Goal: Task Accomplishment & Management: Use online tool/utility

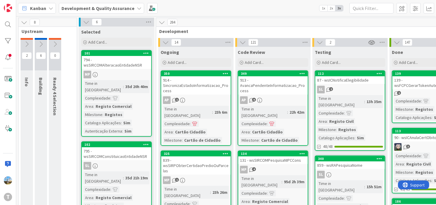
click at [85, 20] on icon at bounding box center [86, 22] width 6 height 6
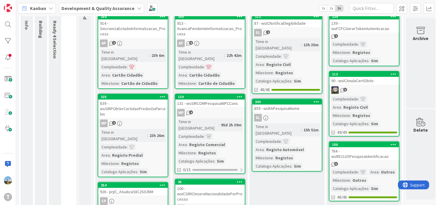
scroll to position [59, 0]
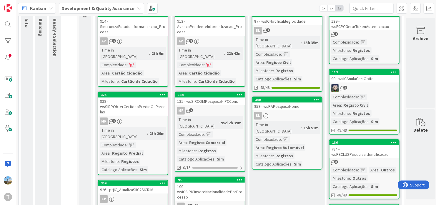
click at [303, 40] on div "Time in Column : 13h 35m Complexidade : Area : Registo Civil Milestone : Regist…" at bounding box center [287, 59] width 66 height 46
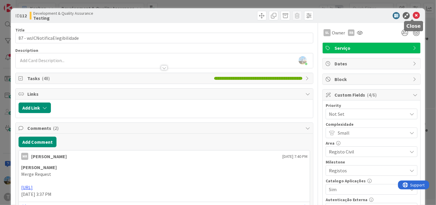
click at [413, 16] on icon at bounding box center [416, 15] width 7 height 7
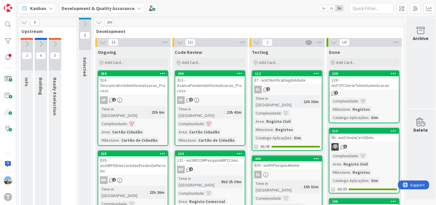
click at [300, 113] on div "Time in Column : 13h 36m Complexidade : Area : Registo Civil Milestone : Regist…" at bounding box center [287, 118] width 66 height 46
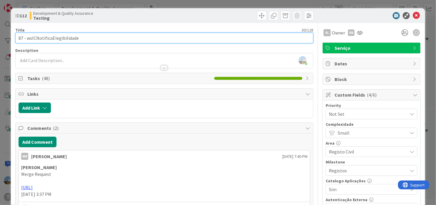
drag, startPoint x: 81, startPoint y: 39, endPoint x: 27, endPoint y: 37, distance: 54.5
click at [27, 37] on input "87 - wsICNotificaElegibilidade" at bounding box center [164, 38] width 298 height 11
